Goal: Find specific page/section: Find specific page/section

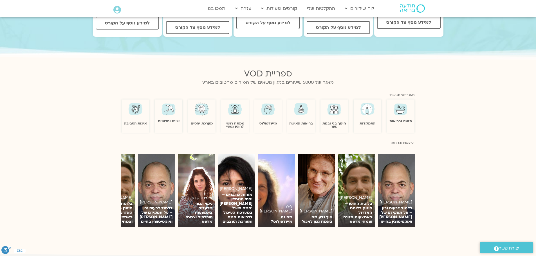
click at [272, 106] on img at bounding box center [268, 109] width 16 height 16
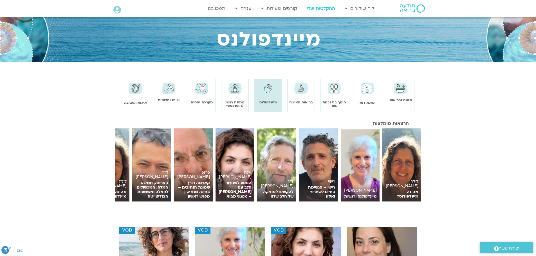
click at [325, 9] on link "ההקלטות שלי" at bounding box center [321, 8] width 34 height 11
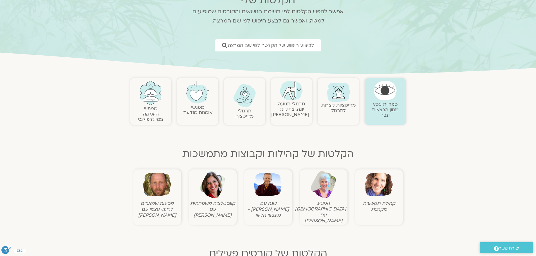
scroll to position [112, 0]
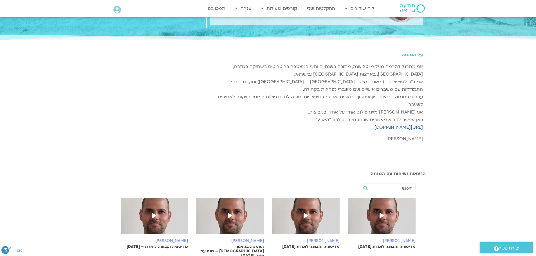
scroll to position [112, 0]
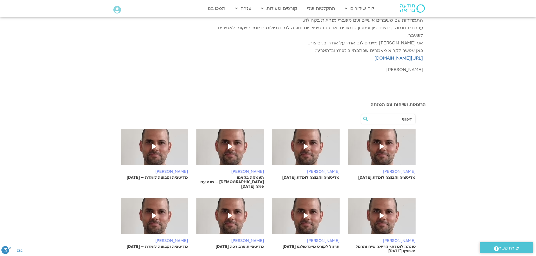
click at [453, 116] on section "[PERSON_NAME] מדיטציה וקבוצה לומדת [DATE] [PERSON_NAME] מדיטציה וקבוצה לומדת [D…" at bounding box center [268, 257] width 536 height 295
